Goal: Find specific page/section: Find specific page/section

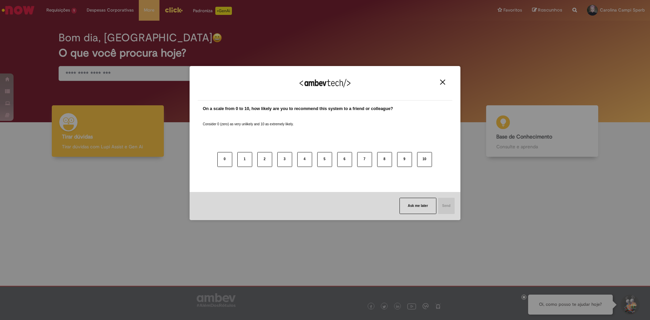
click at [443, 82] on img "Close" at bounding box center [442, 82] width 5 height 5
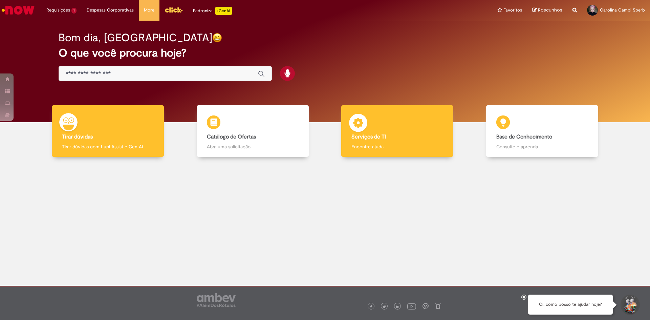
click at [400, 133] on div "Serviços de TI Serviços de TI Encontre ajuda" at bounding box center [397, 131] width 112 height 52
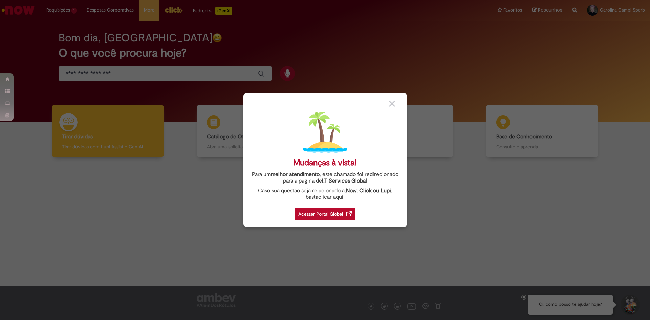
click at [392, 102] on img at bounding box center [392, 103] width 6 height 6
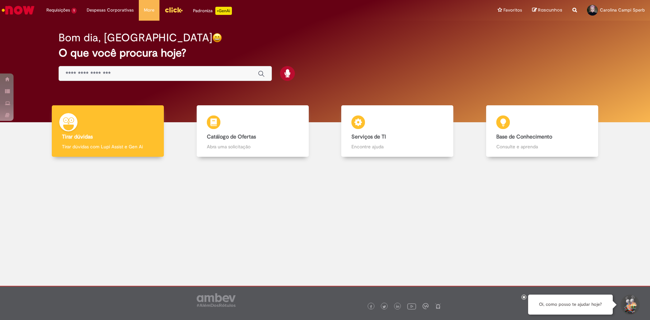
click at [444, 235] on div at bounding box center [324, 216] width 639 height 109
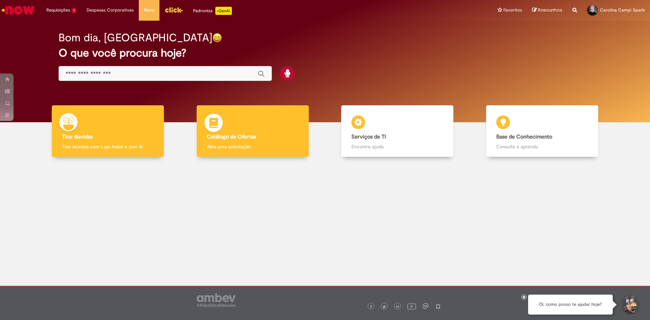
click at [266, 135] on h4 "Catálogo de Ofertas" at bounding box center [253, 137] width 92 height 6
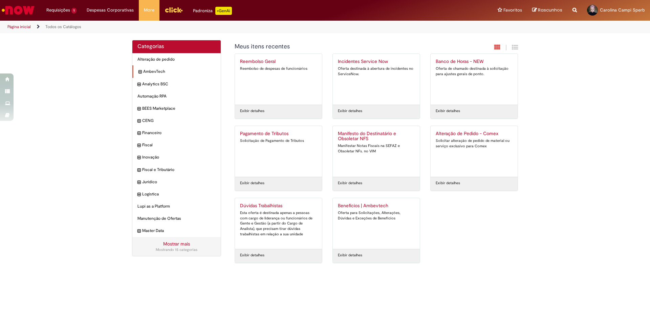
click at [140, 71] on icon "expandir categoria AmbevTech" at bounding box center [139, 72] width 3 height 7
click at [139, 71] on icon "recolher categoria AmbevTech" at bounding box center [139, 72] width 3 height 7
click at [140, 158] on icon "expandir categoria Inovação" at bounding box center [139, 157] width 3 height 7
click at [140, 158] on icon "recolher categoria Inovação" at bounding box center [139, 157] width 3 height 7
click at [473, 229] on div "Reembolso Geral Reembolso de despesas de funcionários Exibir detalhes Incidente…" at bounding box center [376, 161] width 294 height 216
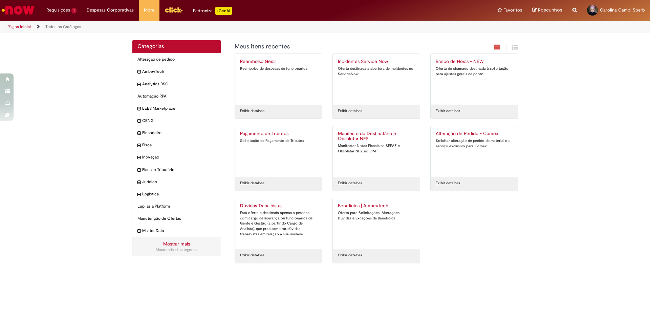
click at [471, 223] on div "Reembolso Geral Reembolso de despesas de funcionários Exibir detalhes Incidente…" at bounding box center [376, 161] width 294 height 216
